Goal: Task Accomplishment & Management: Complete application form

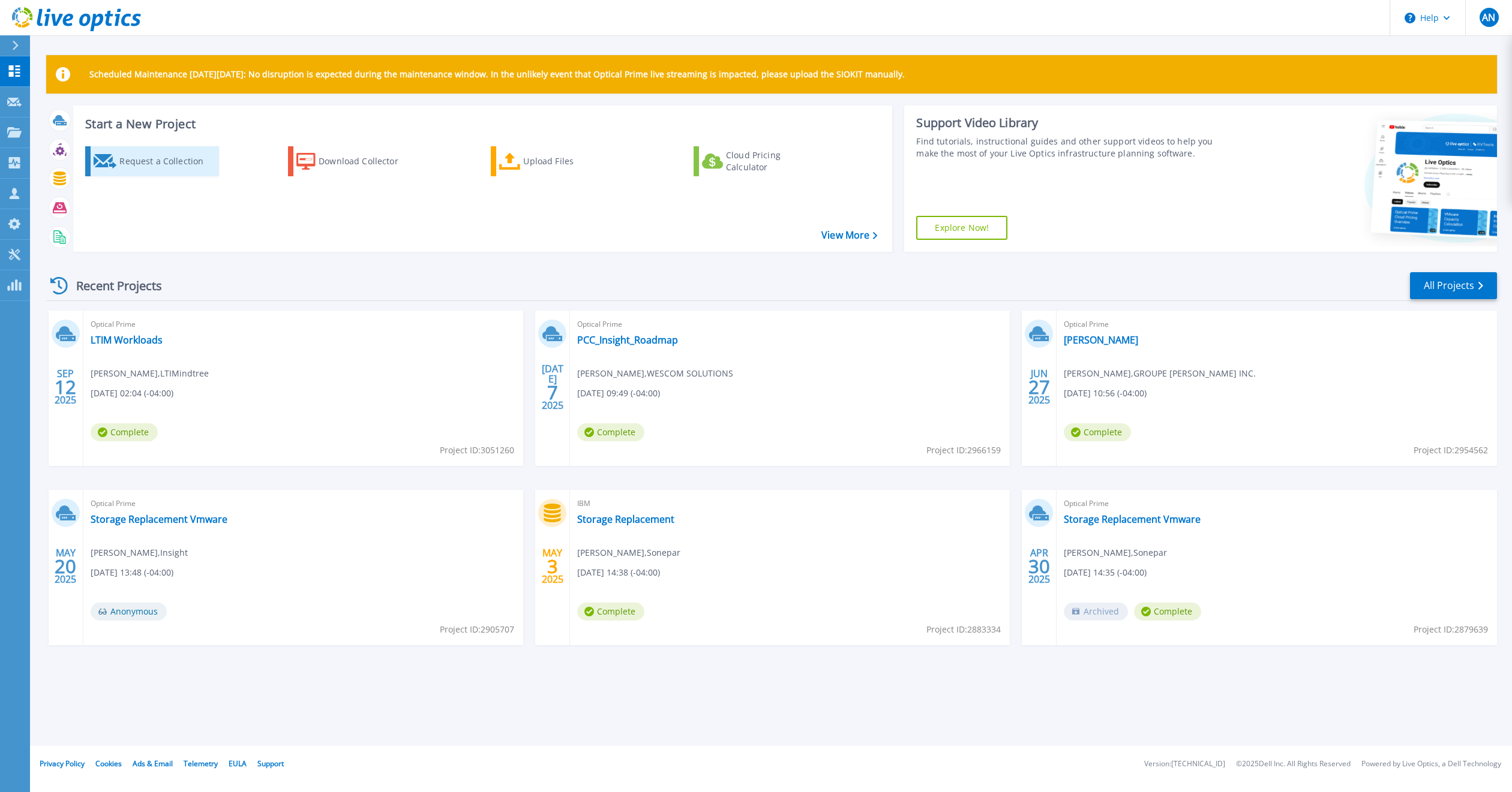
click at [167, 160] on div "Request a Collection" at bounding box center [167, 161] width 96 height 24
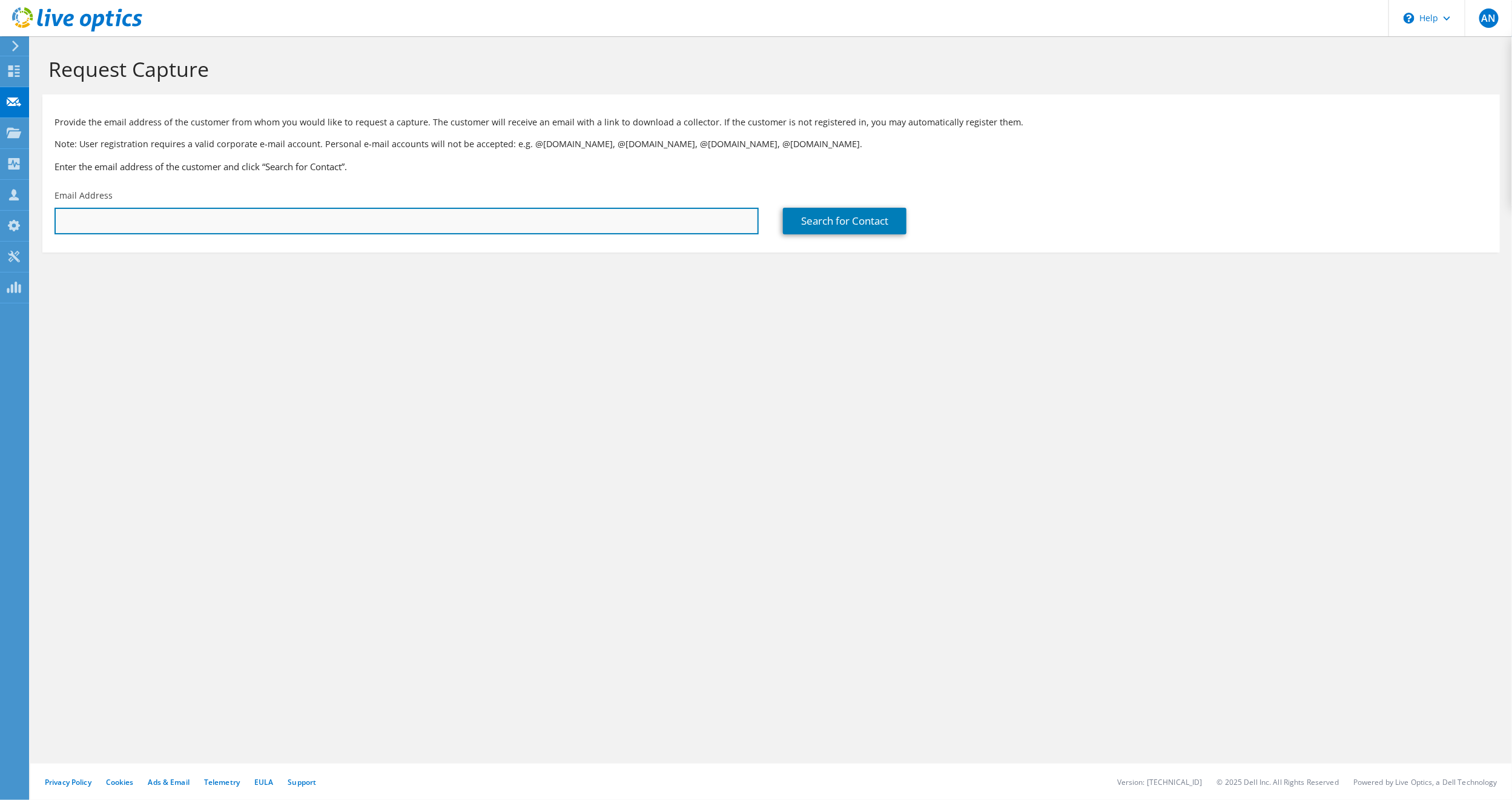
click at [113, 215] on input "text" at bounding box center [406, 221] width 704 height 27
paste input "T4achm42day24"
drag, startPoint x: 130, startPoint y: 215, endPoint x: 0, endPoint y: 216, distance: 130.0
click at [0, 216] on div "AN Partner Team Member Arunan Nada arunan.nadarajah@insight.com Insight My Prof…" at bounding box center [756, 400] width 1512 height 800
type input "T4achm42day24"
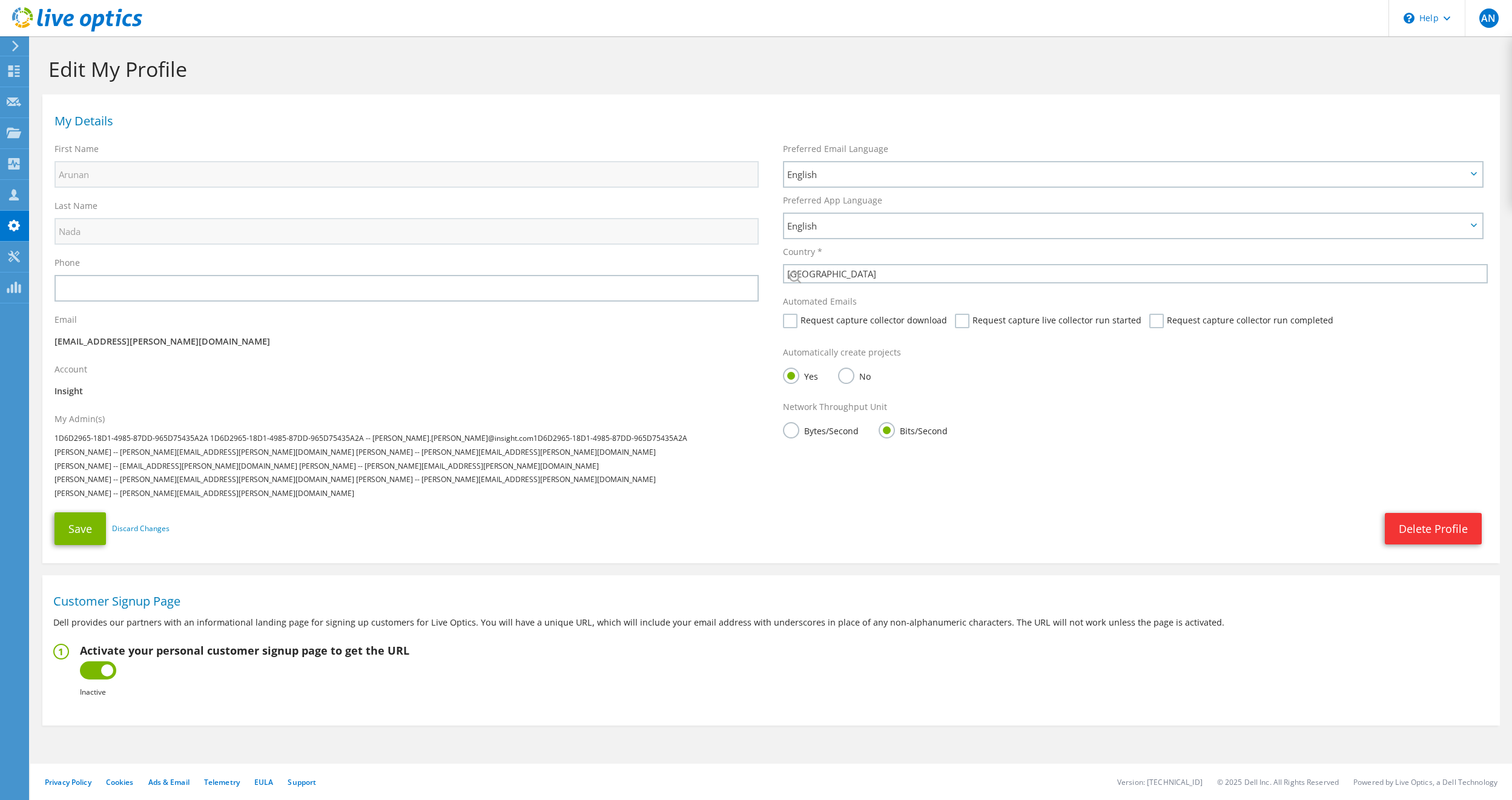
select select "37"
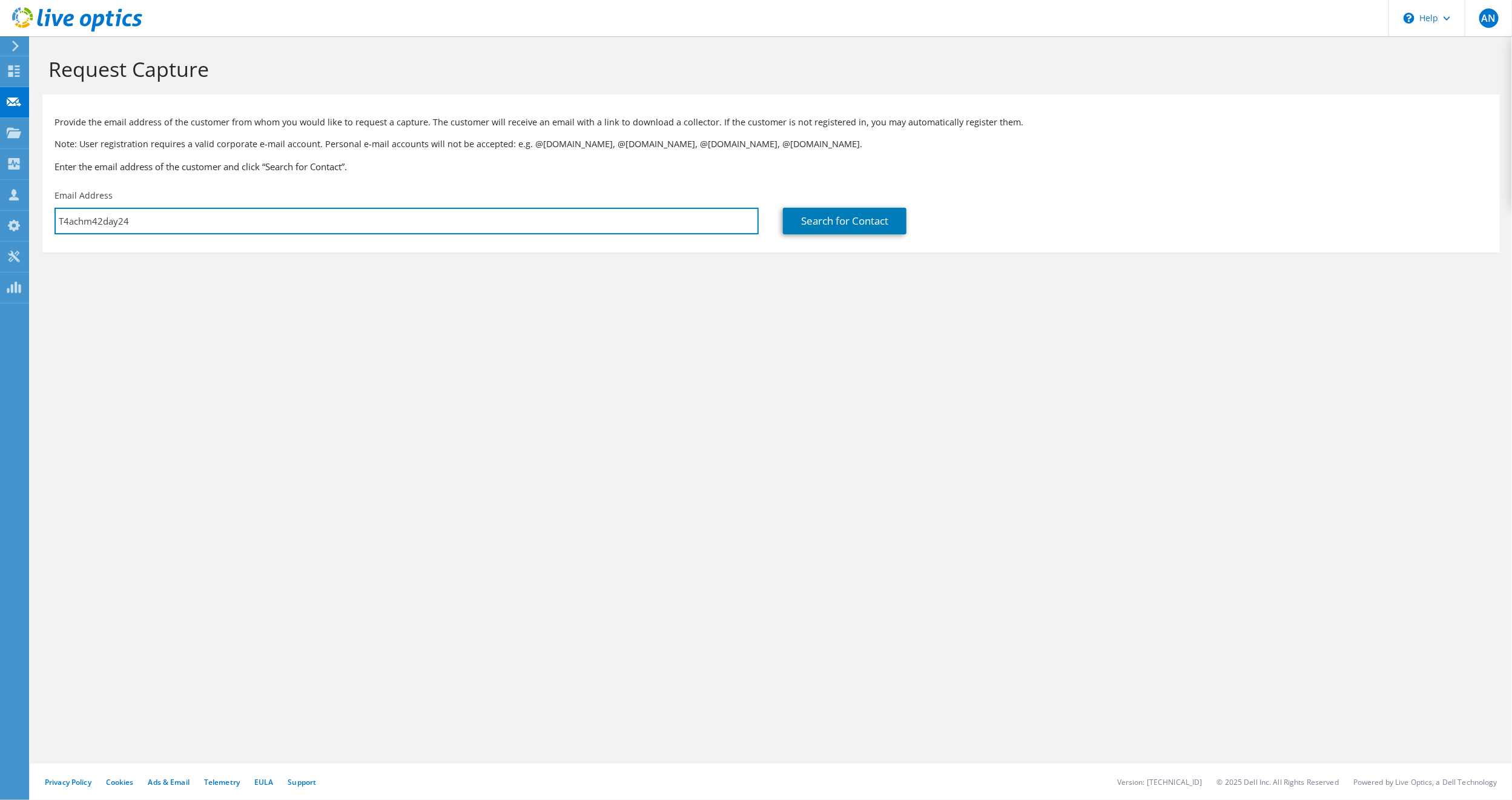
drag, startPoint x: 136, startPoint y: 217, endPoint x: 39, endPoint y: 221, distance: 97.1
click at [39, 221] on section "Request Capture Provide the email address of the customer from whom you would l…" at bounding box center [771, 175] width 1482 height 277
click at [111, 221] on input "text" at bounding box center [406, 221] width 704 height 27
click at [149, 224] on input "text" at bounding box center [406, 221] width 704 height 27
paste input "Luke.Trombley@clevelandcliffs.com"
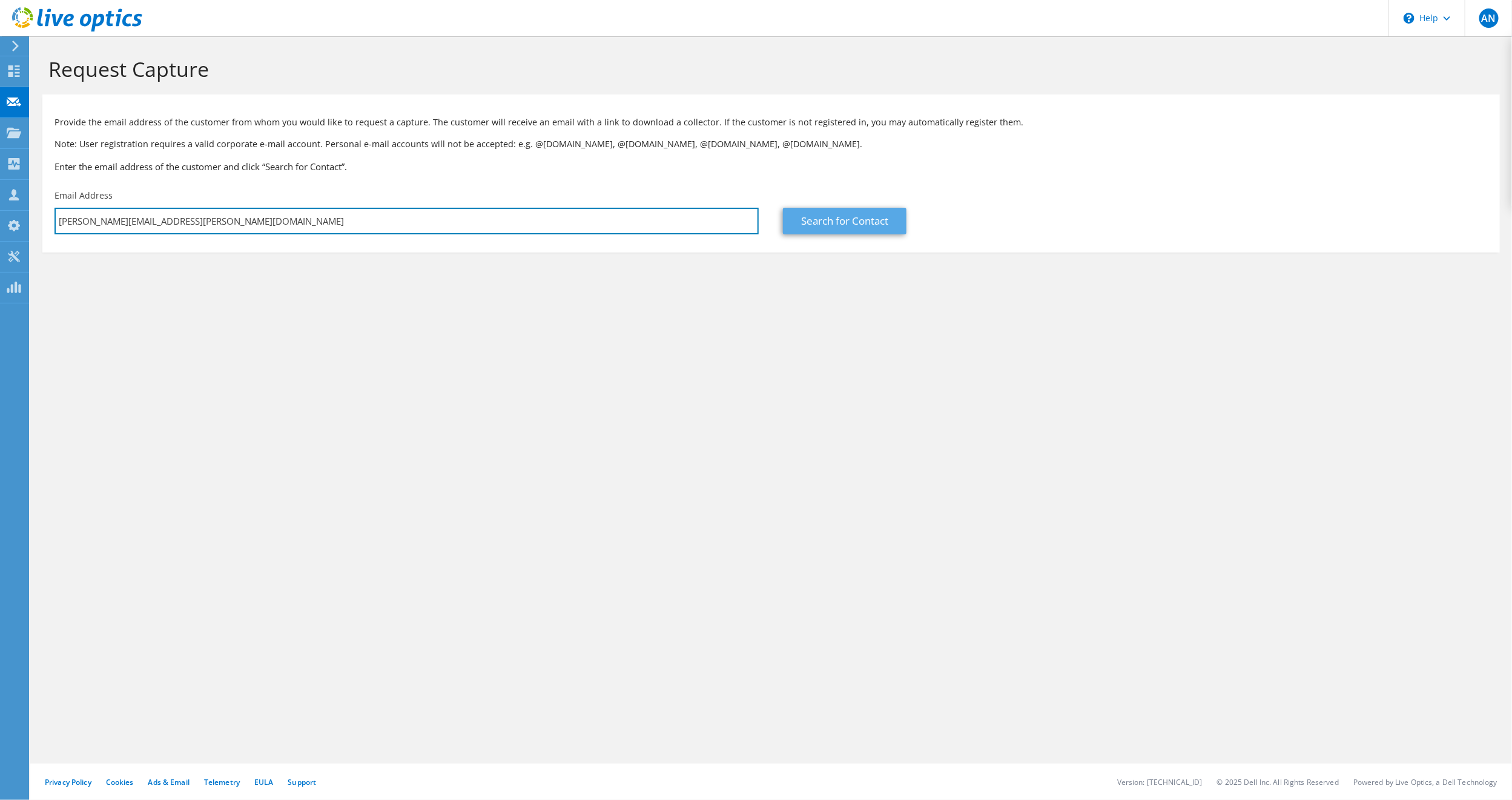
type input "Luke.Trombley@clevelandcliffs.com"
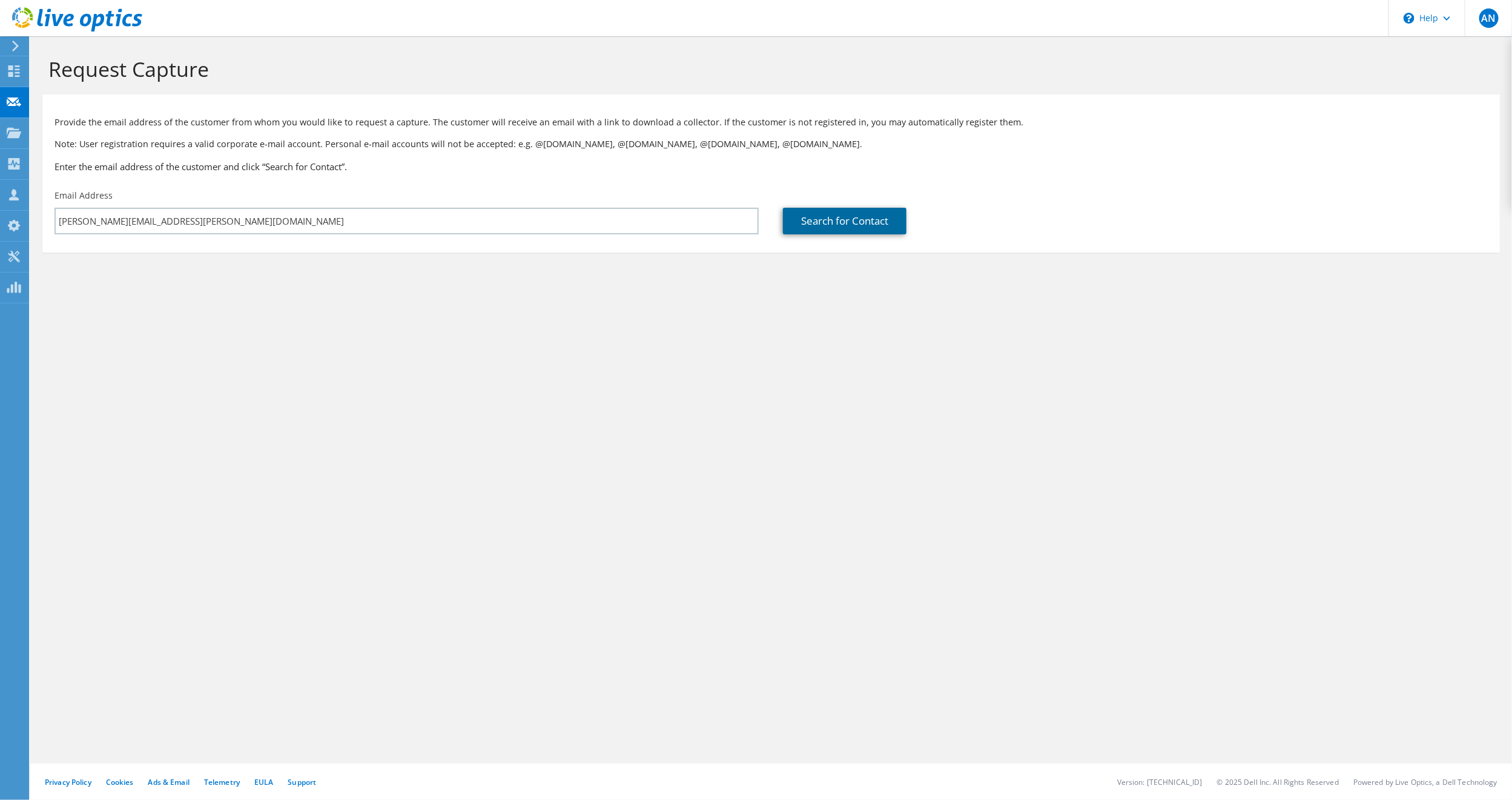
click at [865, 220] on link "Search for Contact" at bounding box center [845, 221] width 123 height 27
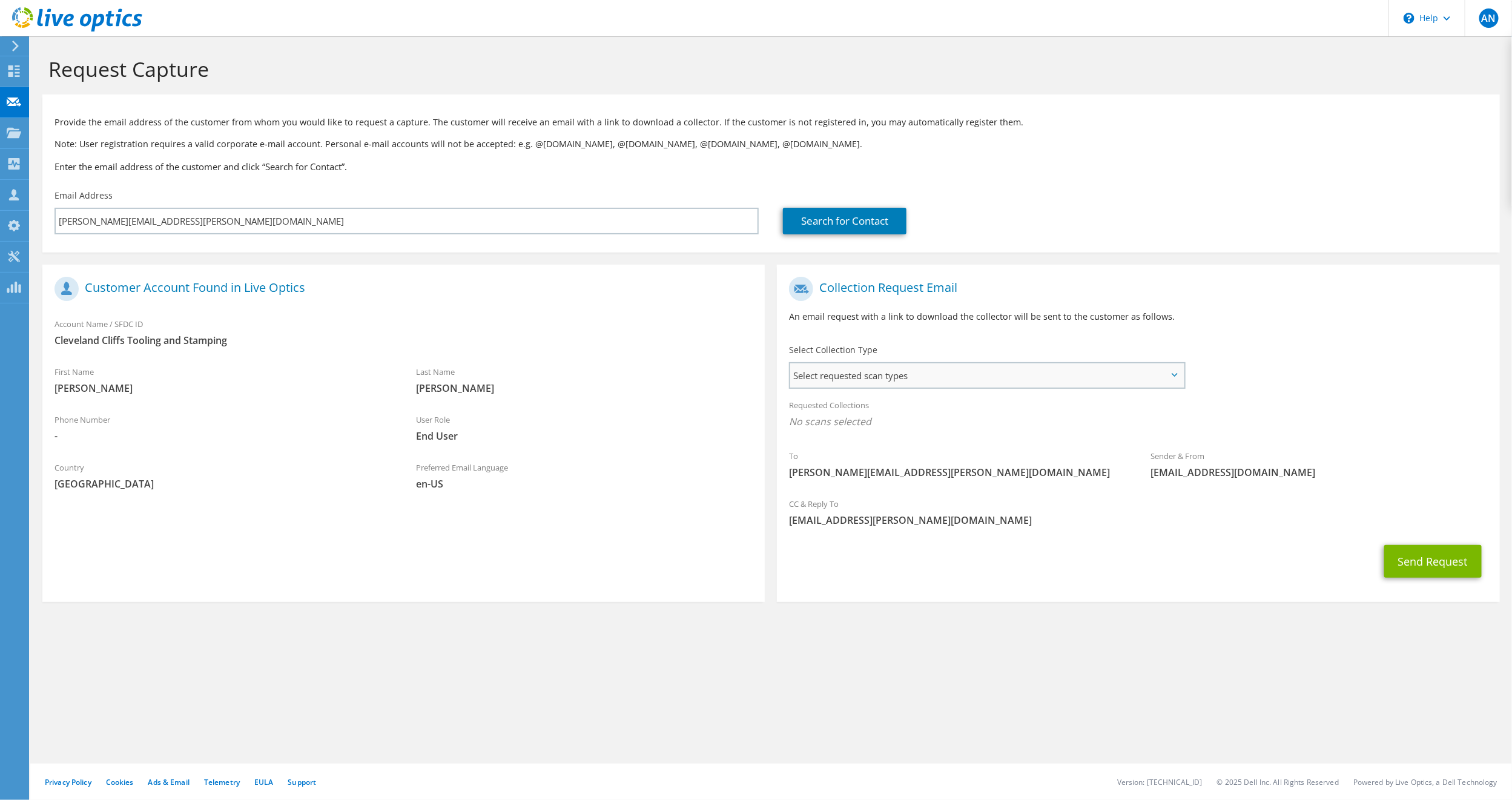
click at [909, 373] on span "Select requested scan types" at bounding box center [987, 375] width 394 height 24
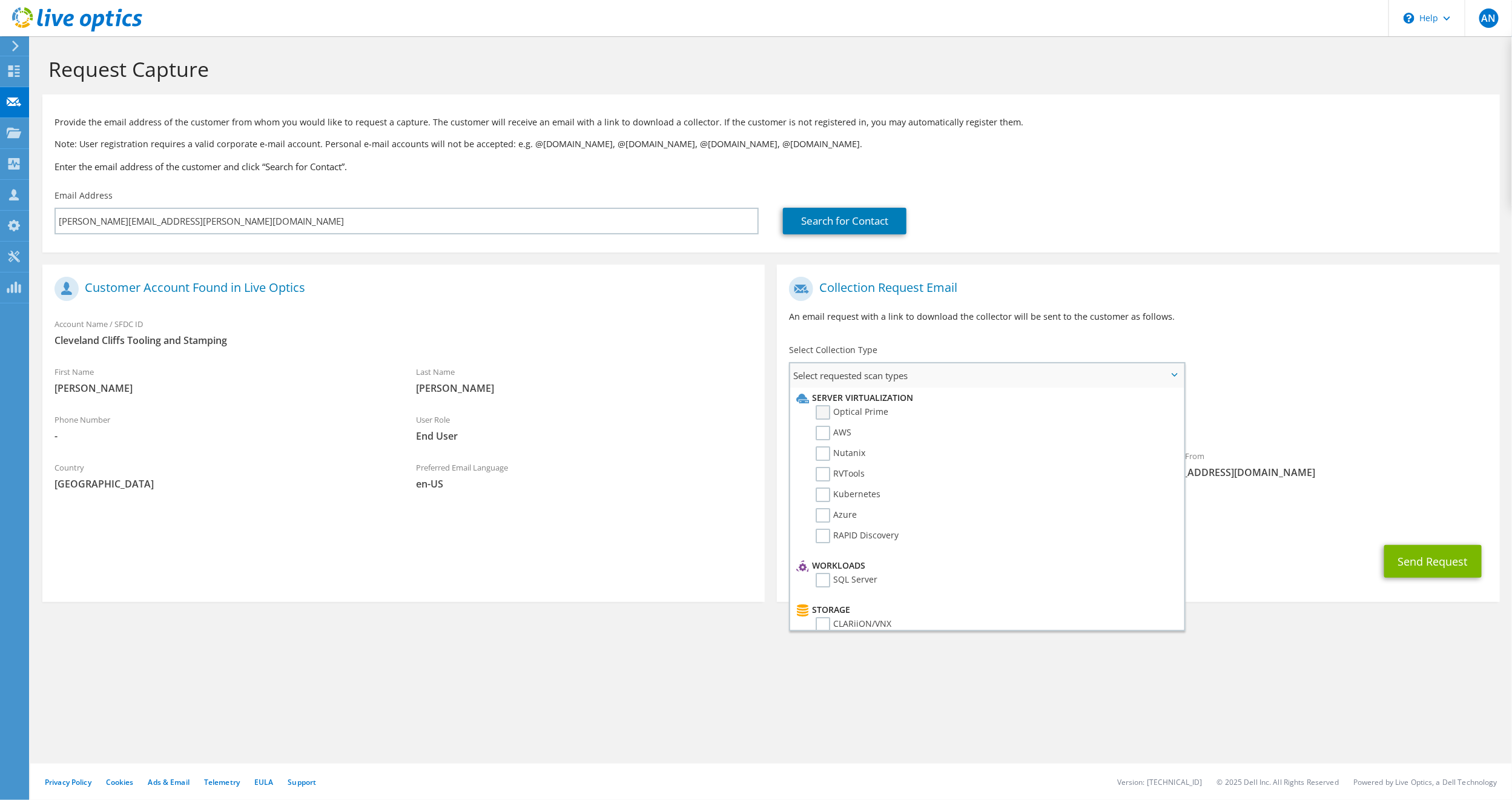
click at [820, 410] on label "Optical Prime" at bounding box center [851, 412] width 72 height 14
click at [0, 0] on input "Optical Prime" at bounding box center [0, 0] width 0 height 0
click at [1434, 568] on button "Send Request" at bounding box center [1433, 564] width 97 height 32
